Goal: Task Accomplishment & Management: Use online tool/utility

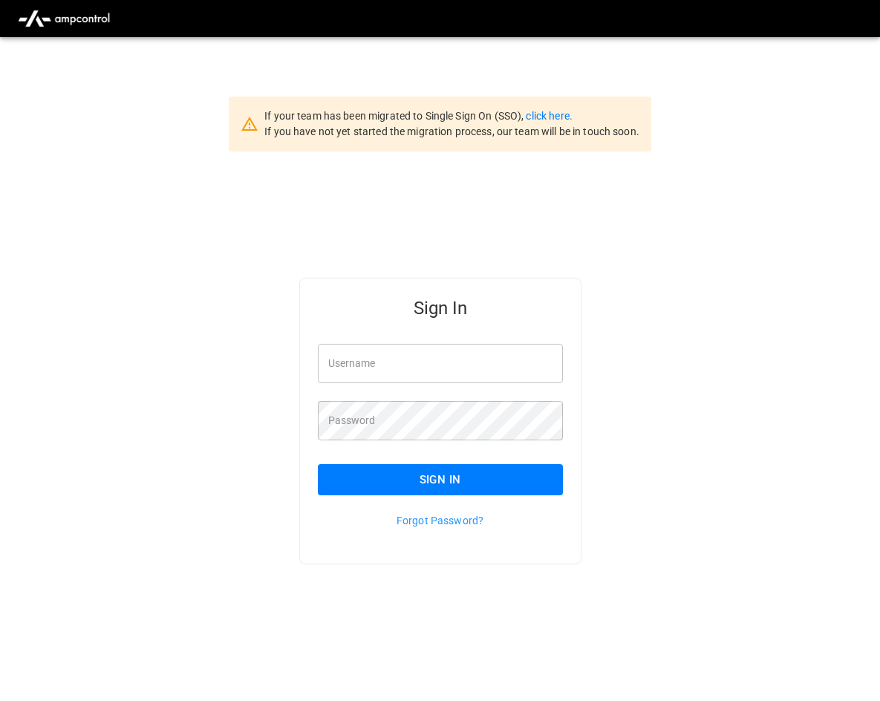
type input "**********"
click at [471, 489] on button "Sign In" at bounding box center [440, 479] width 245 height 31
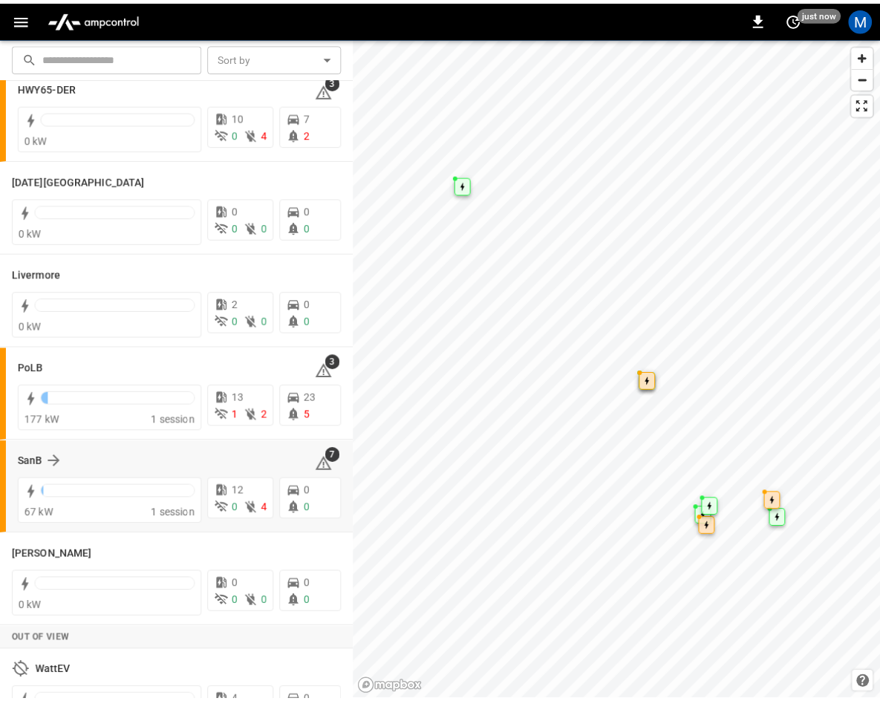
scroll to position [223, 0]
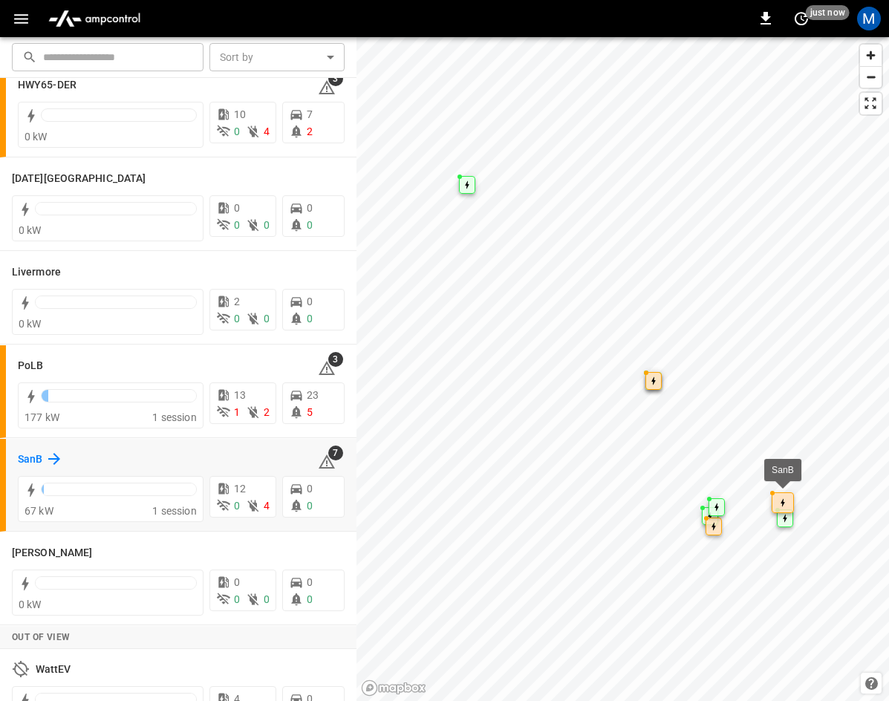
click at [51, 457] on icon at bounding box center [54, 459] width 18 height 18
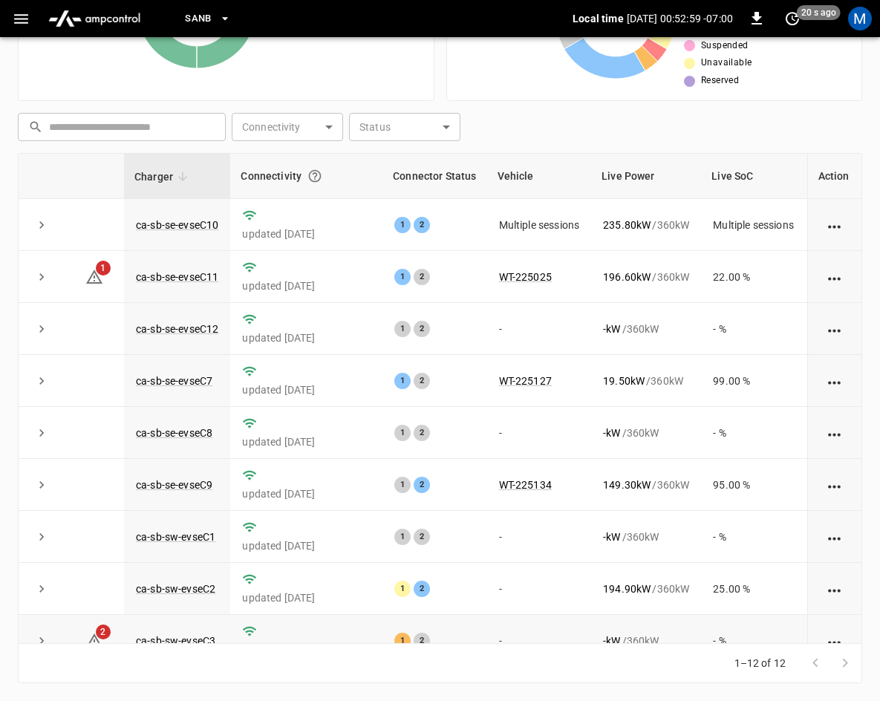
scroll to position [197, 0]
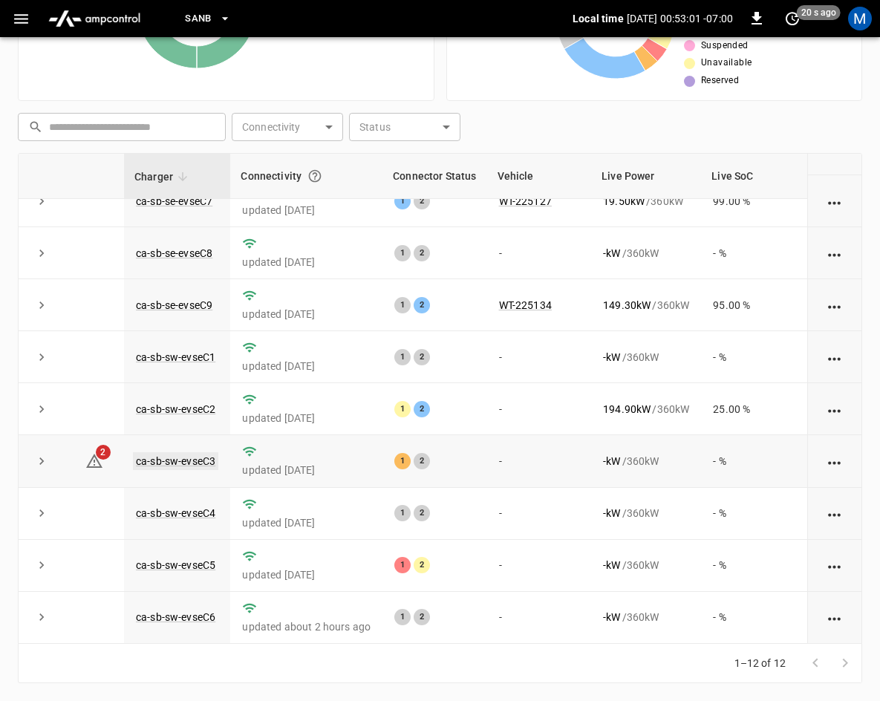
click at [181, 452] on link "ca-sb-sw-evseC3" at bounding box center [175, 461] width 85 height 18
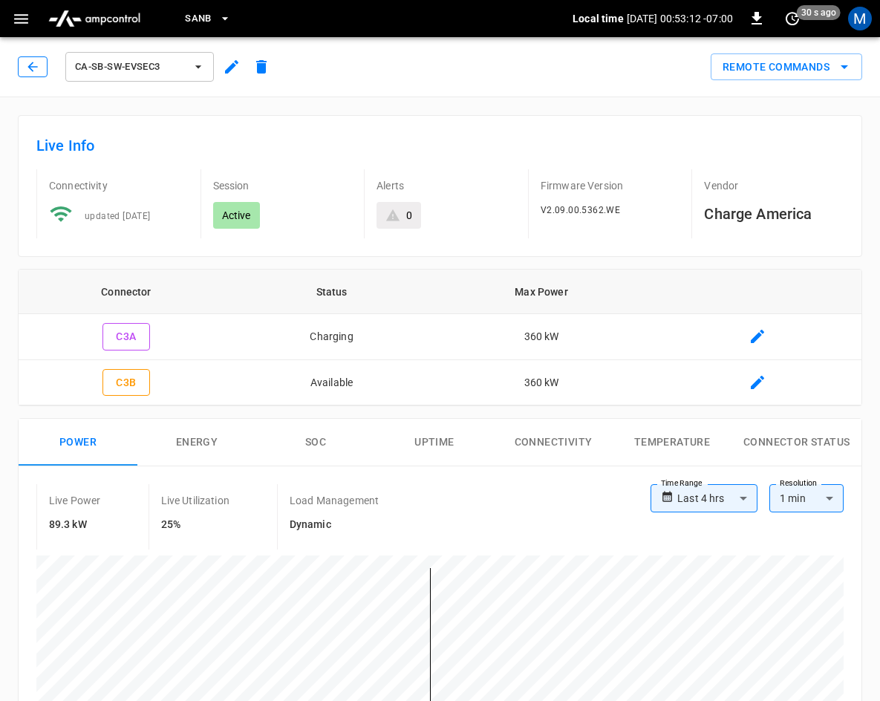
click at [22, 65] on button "button" at bounding box center [33, 66] width 30 height 21
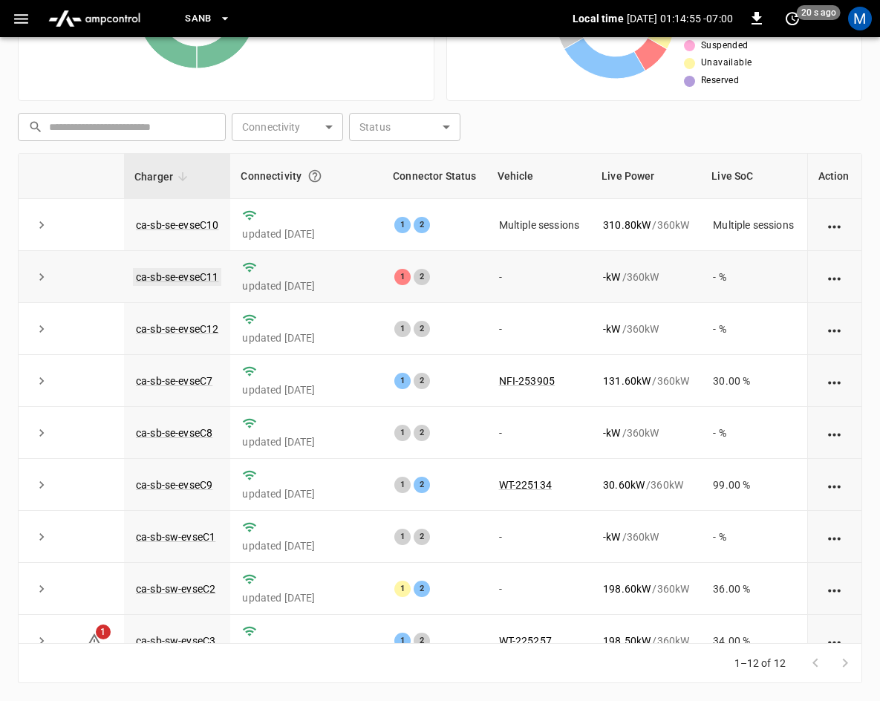
click at [197, 279] on link "ca-sb-se-evseC11" at bounding box center [177, 277] width 88 height 18
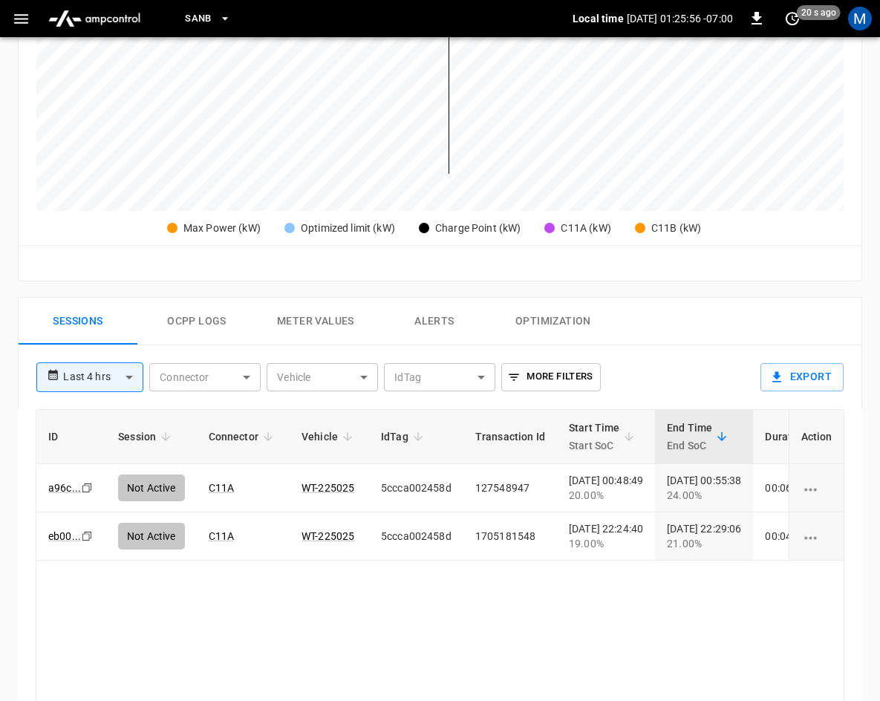
scroll to position [594, 0]
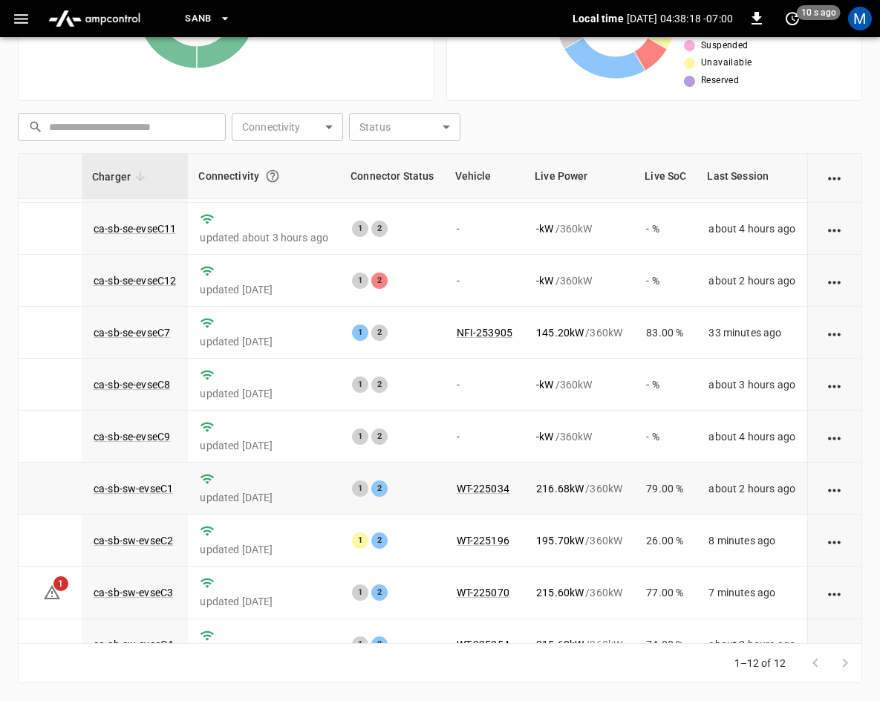
scroll to position [197, 53]
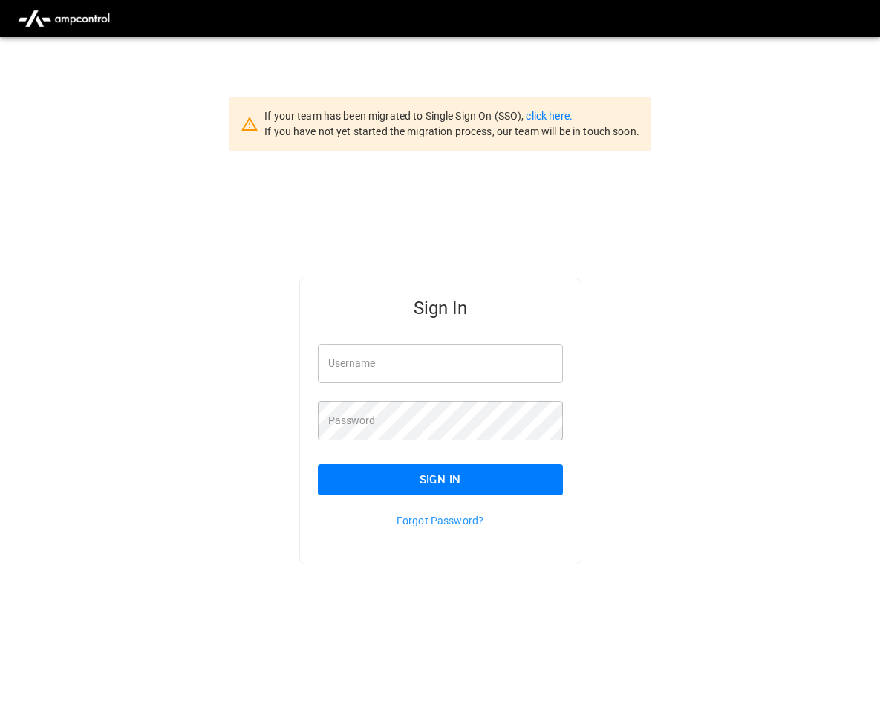
type input "**********"
click at [400, 475] on button "Sign In" at bounding box center [440, 479] width 245 height 31
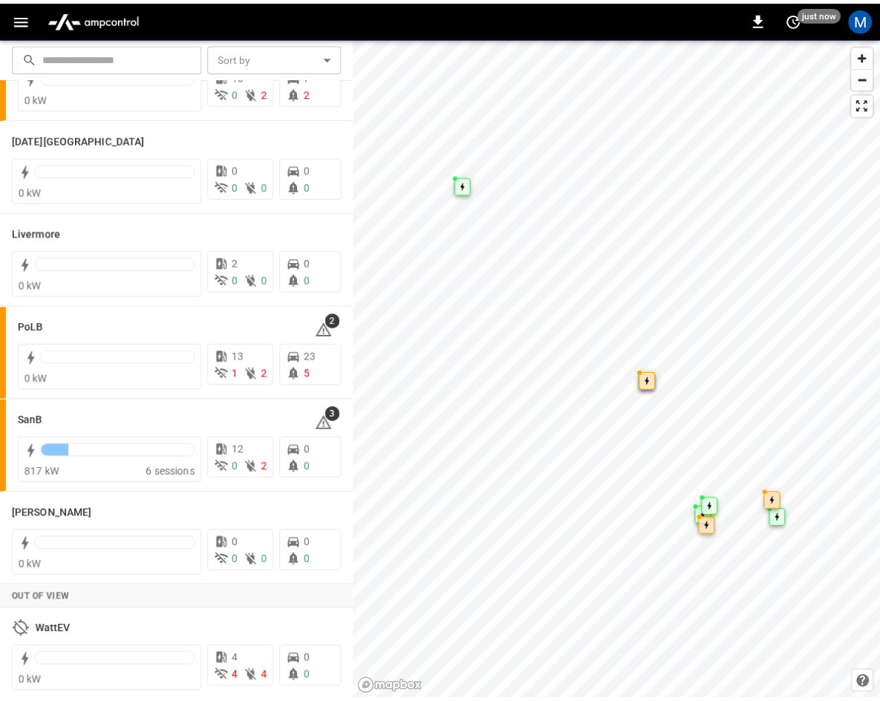
scroll to position [264, 0]
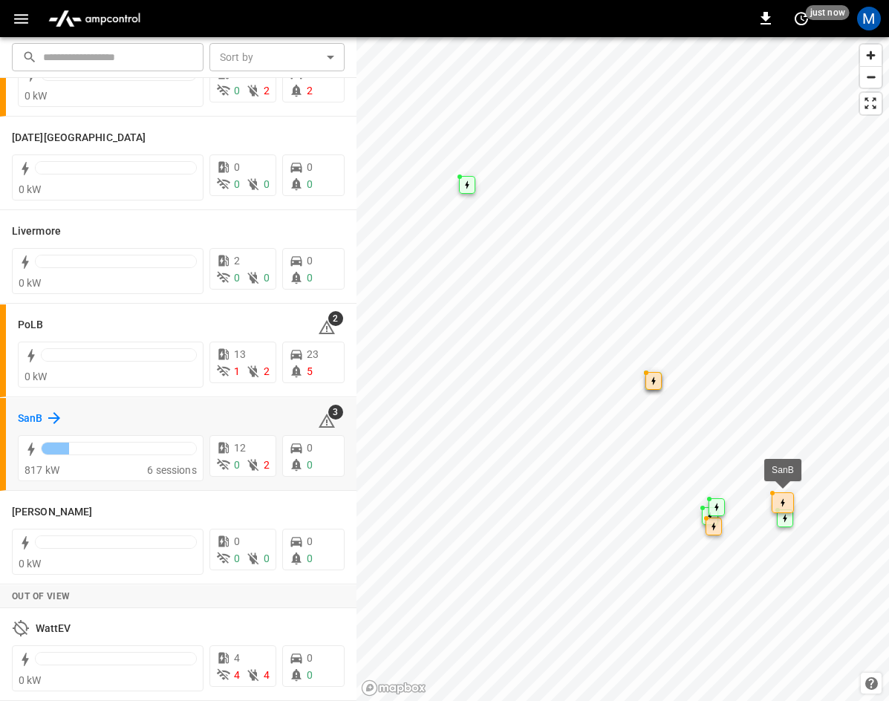
click at [55, 411] on icon at bounding box center [54, 418] width 18 height 18
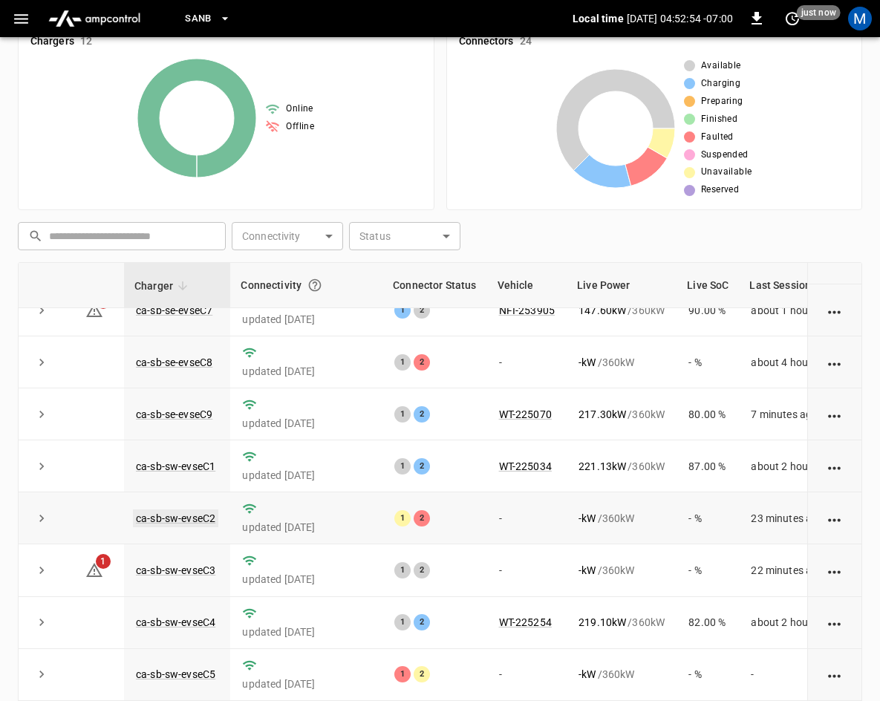
scroll to position [49, 0]
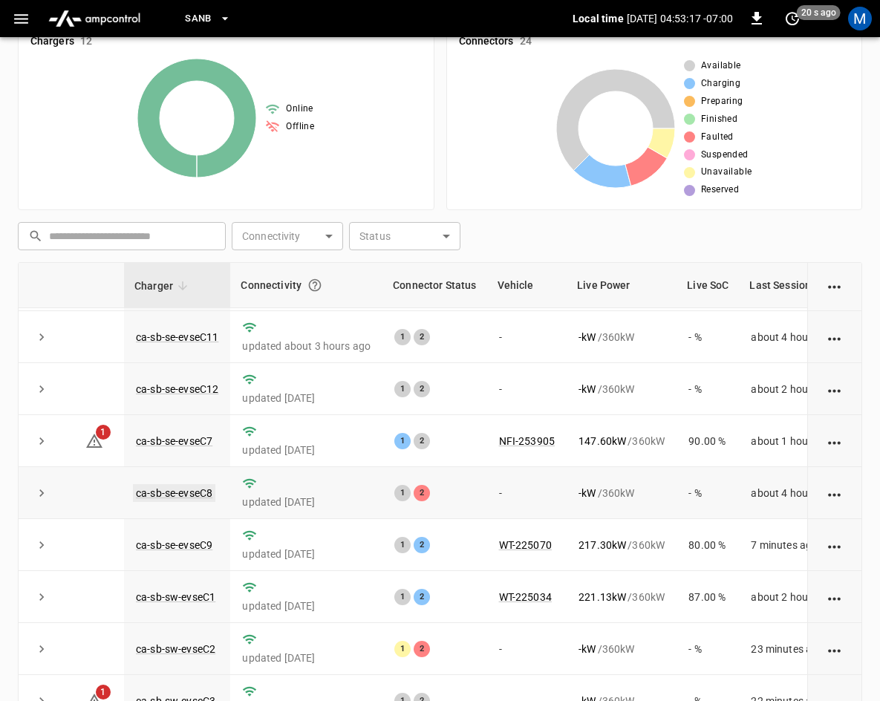
click at [171, 491] on link "ca-sb-se-evseC8" at bounding box center [174, 493] width 82 height 18
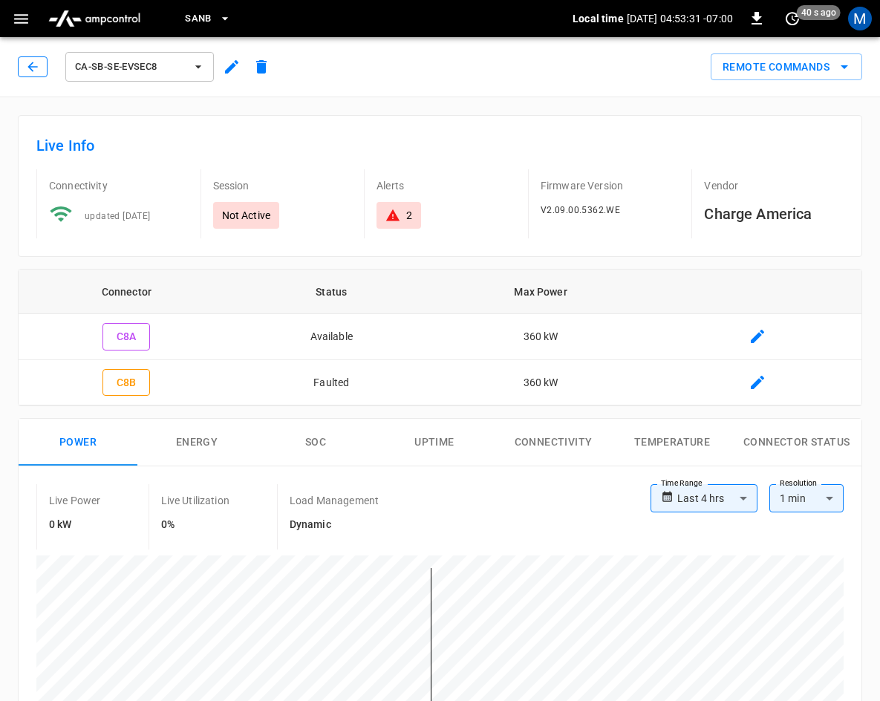
click at [24, 70] on button "button" at bounding box center [33, 66] width 30 height 21
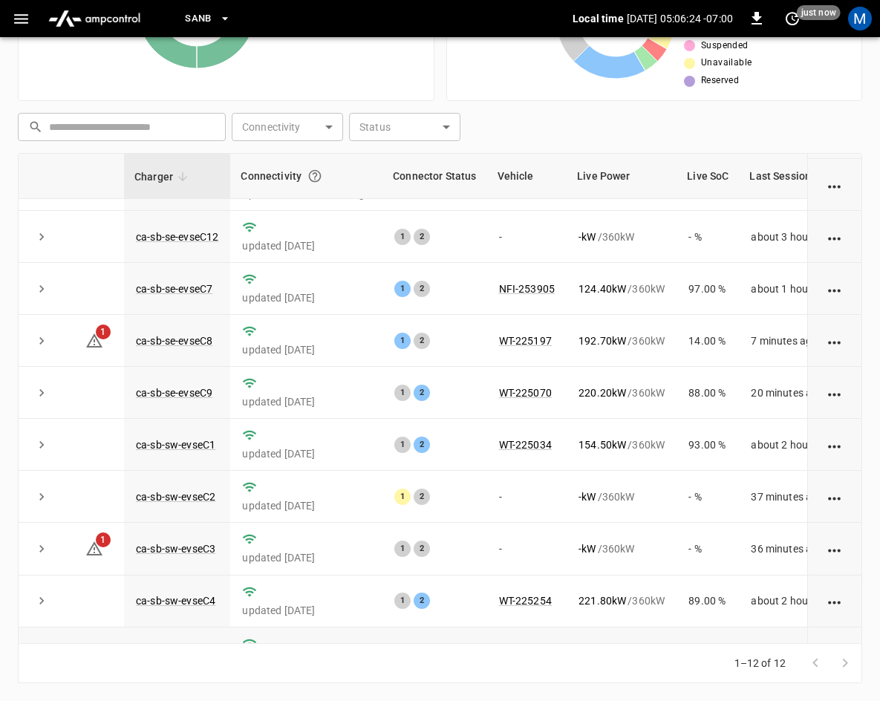
scroll to position [197, 0]
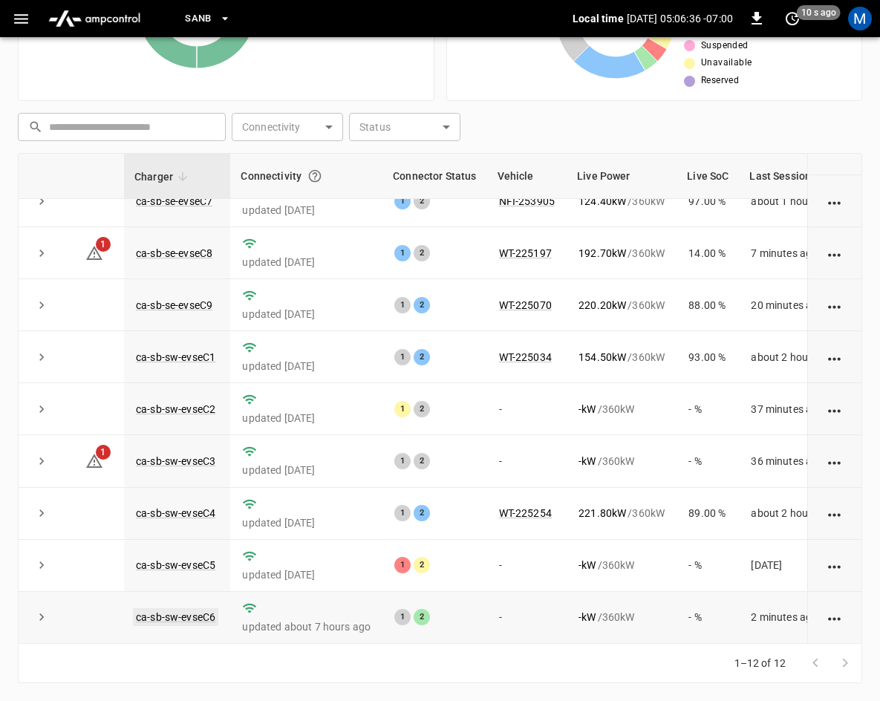
click at [168, 608] on link "ca-sb-sw-evseC6" at bounding box center [175, 617] width 85 height 18
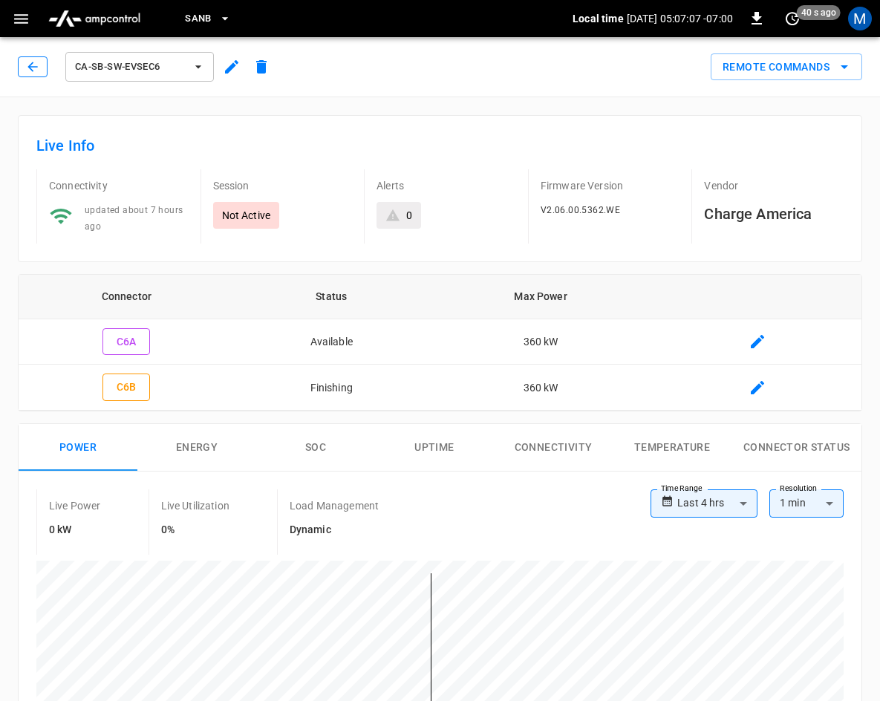
click at [40, 59] on button "button" at bounding box center [33, 66] width 30 height 21
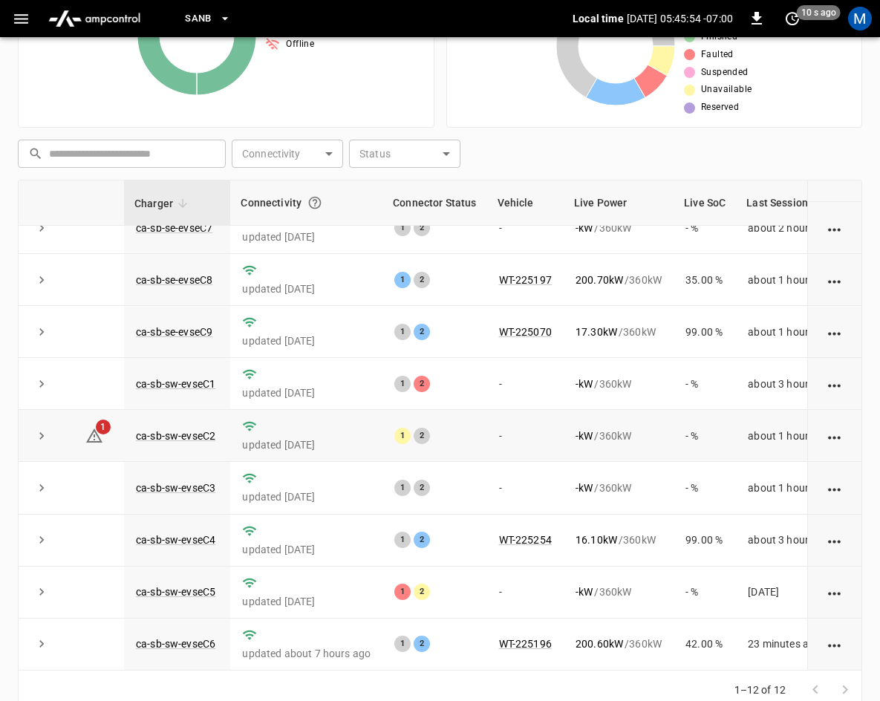
scroll to position [332, 0]
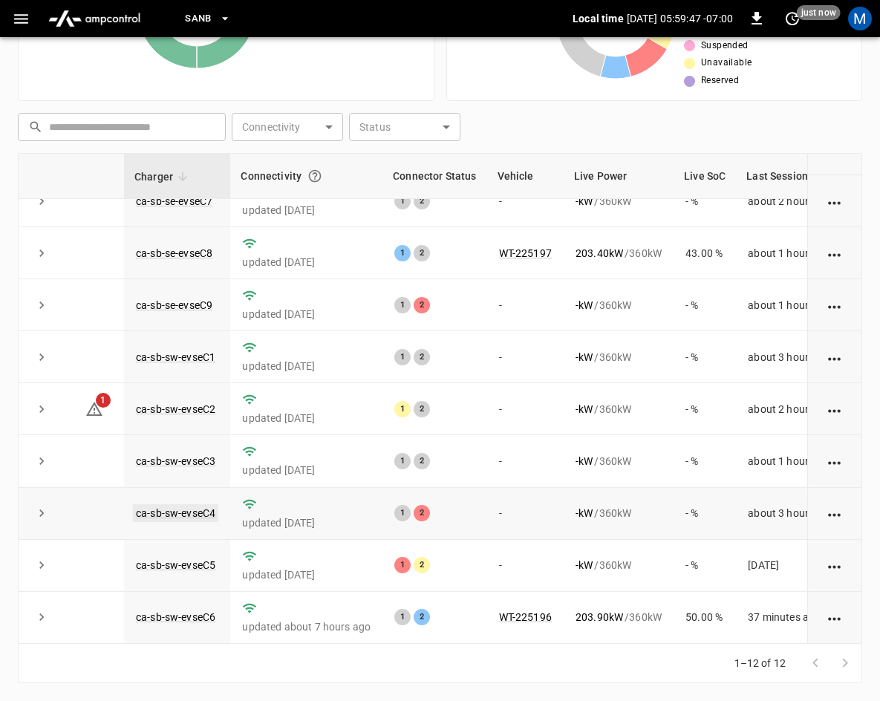
click at [202, 504] on link "ca-sb-sw-evseC4" at bounding box center [175, 513] width 85 height 18
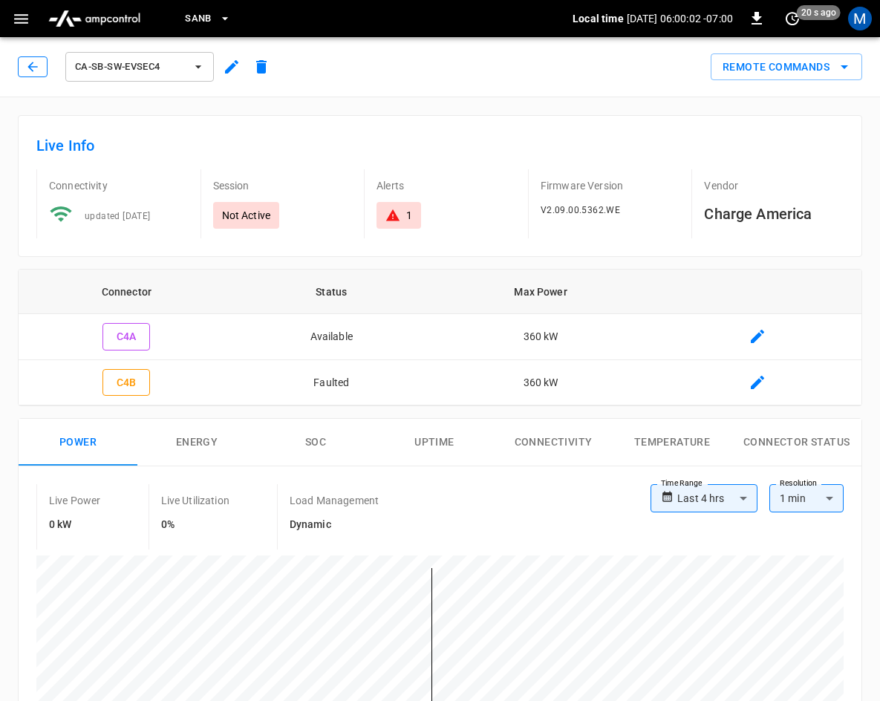
click at [28, 72] on icon "button" at bounding box center [32, 66] width 15 height 15
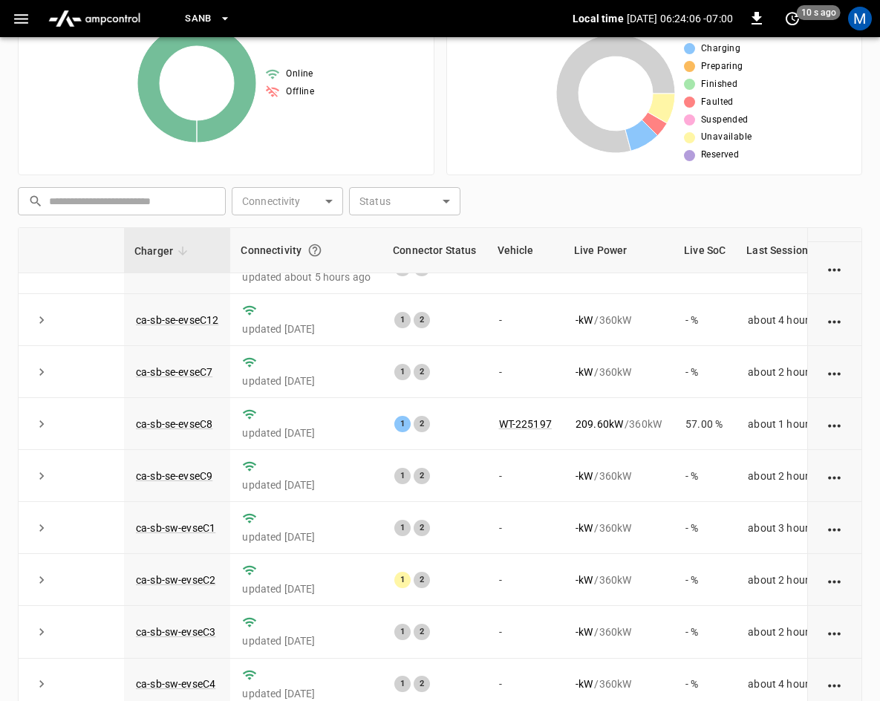
scroll to position [197, 0]
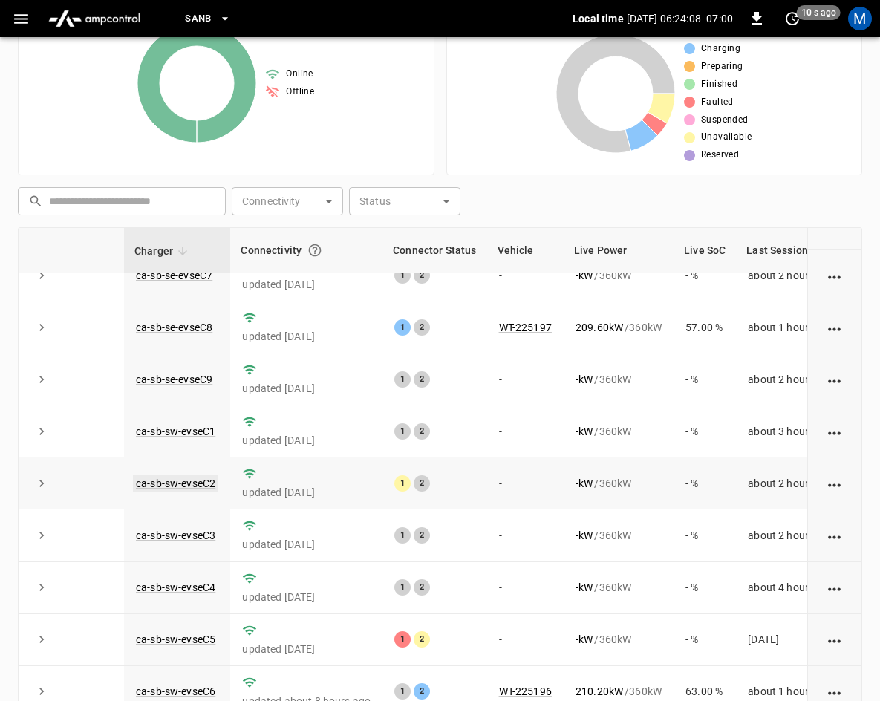
click at [183, 474] on link "ca-sb-sw-evseC2" at bounding box center [175, 483] width 85 height 18
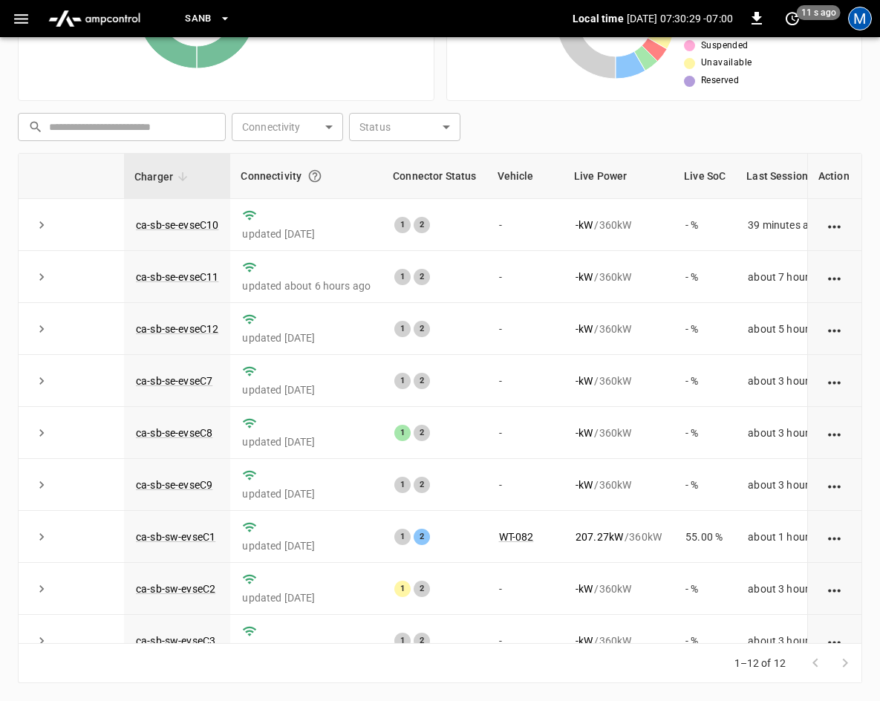
click at [862, 26] on div "M" at bounding box center [860, 19] width 24 height 24
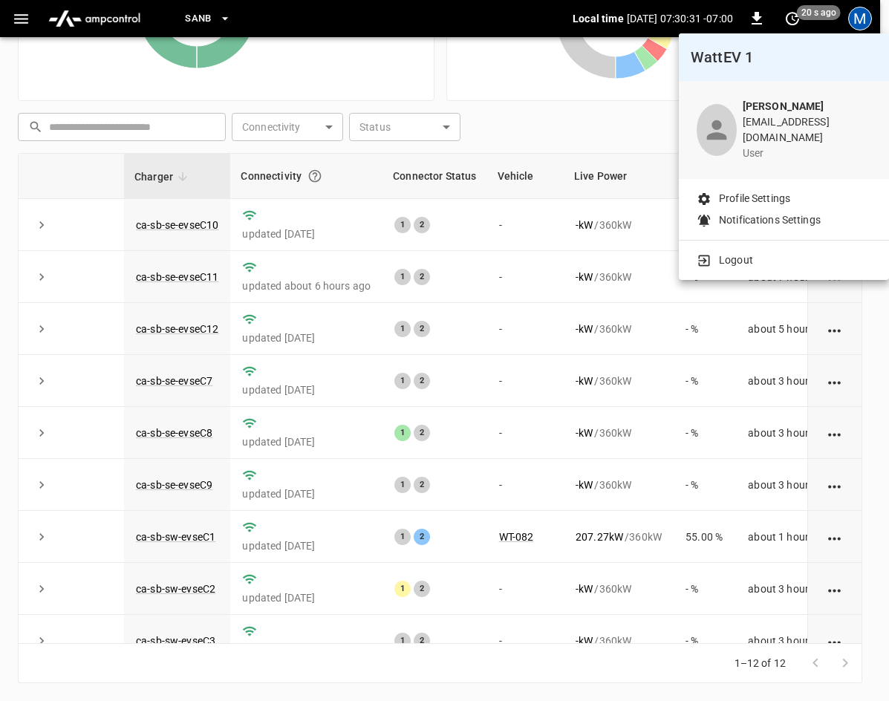
click at [436, 62] on div at bounding box center [444, 350] width 889 height 701
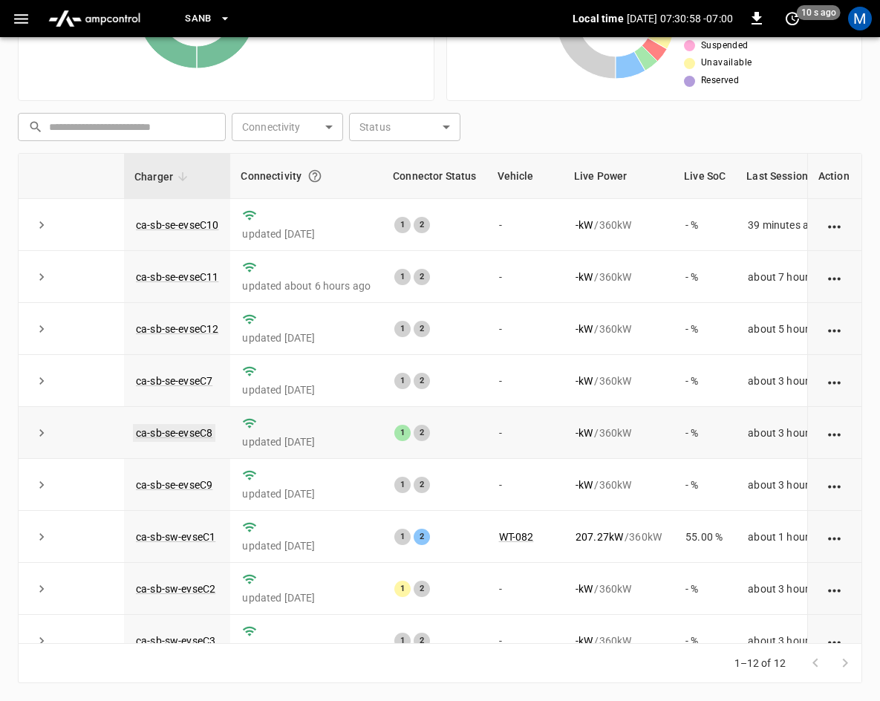
click at [206, 434] on link "ca-sb-se-evseC8" at bounding box center [174, 433] width 82 height 18
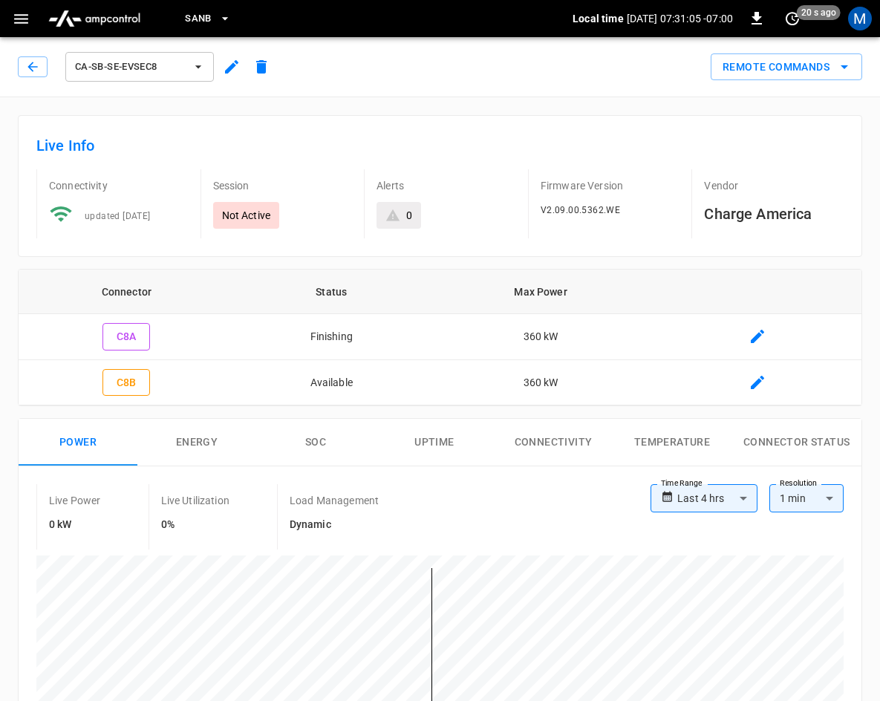
click at [31, 55] on div "ca-sb-se-evseC8" at bounding box center [147, 67] width 258 height 36
click at [29, 64] on icon "button" at bounding box center [32, 66] width 15 height 15
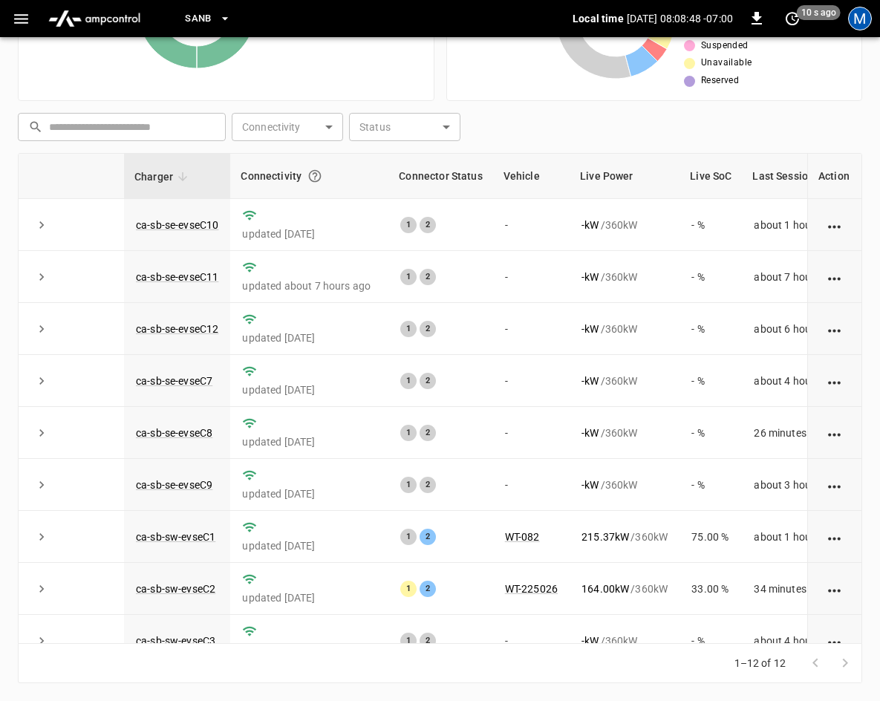
click at [859, 23] on div "M" at bounding box center [860, 19] width 24 height 24
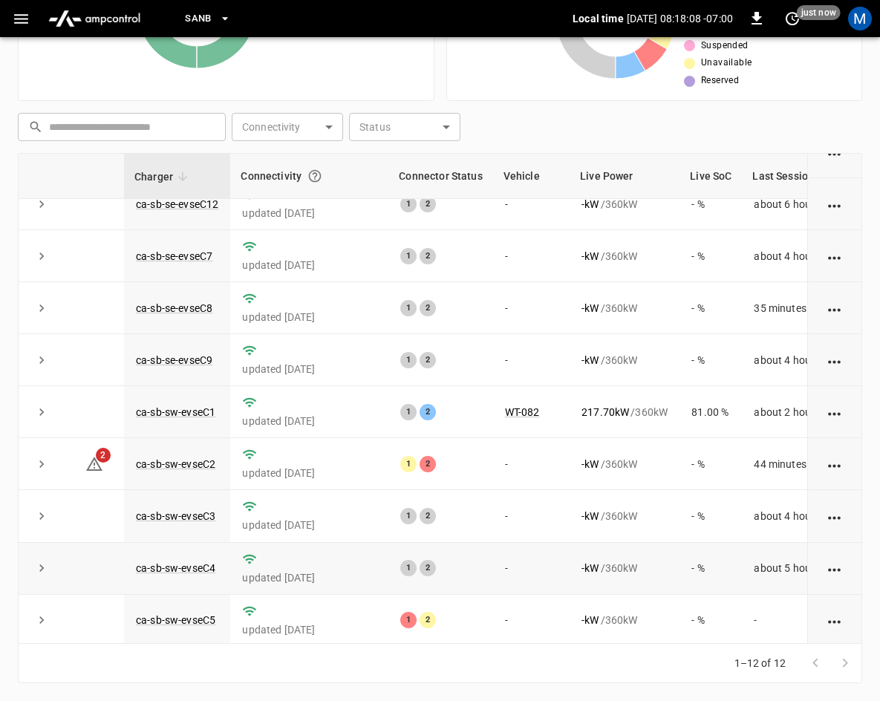
scroll to position [197, 0]
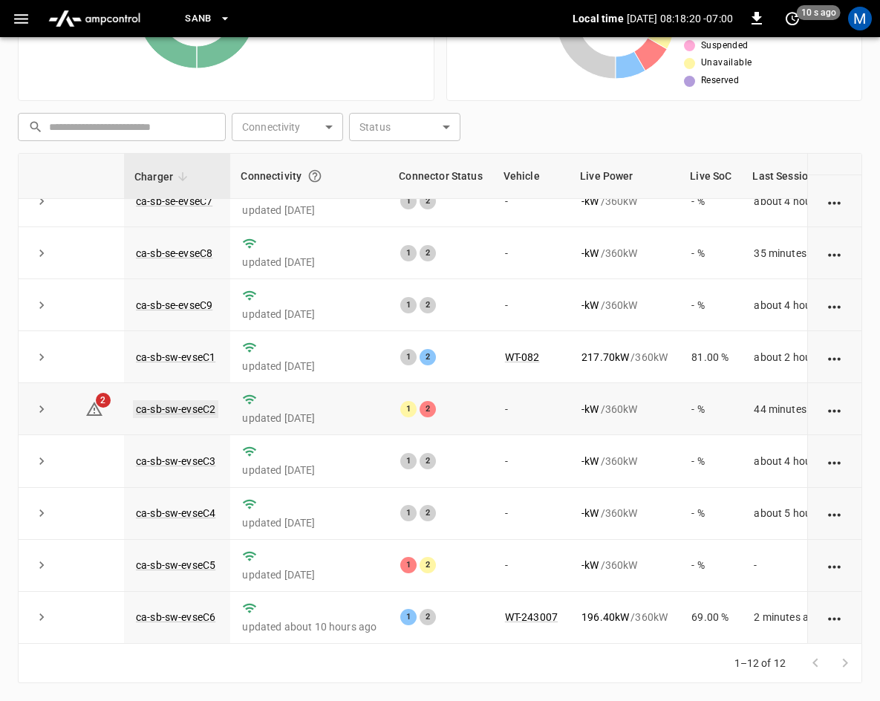
click at [194, 400] on link "ca-sb-sw-evseC2" at bounding box center [175, 409] width 85 height 18
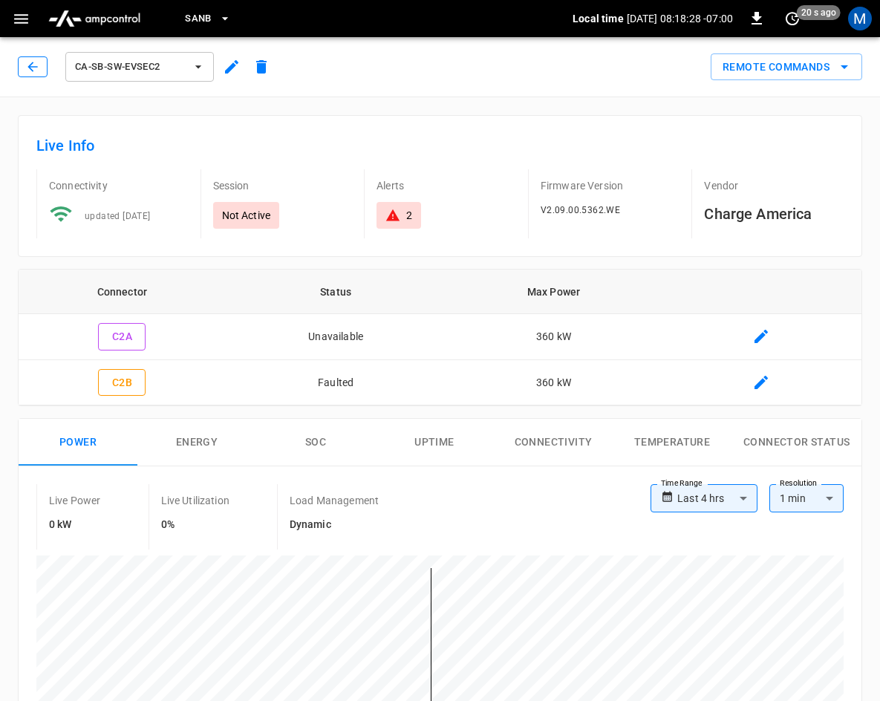
click at [31, 72] on icon "button" at bounding box center [32, 66] width 15 height 15
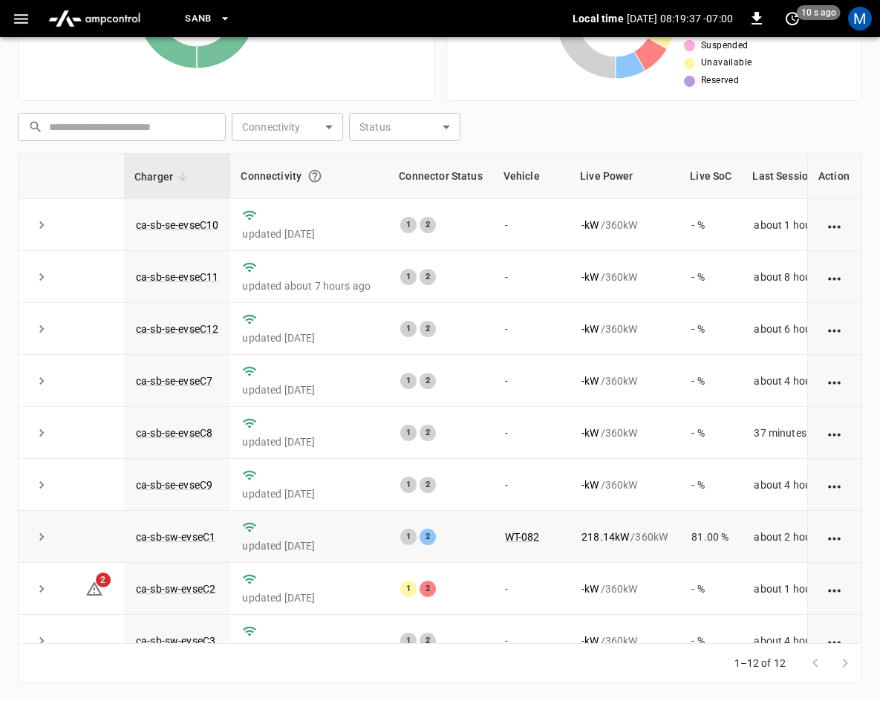
scroll to position [197, 0]
